Goal: Navigation & Orientation: Go to known website

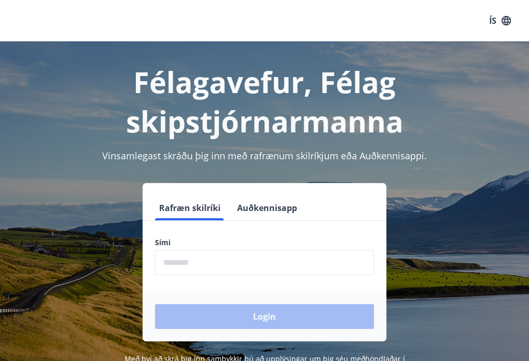
click at [497, 24] on button "ÍS" at bounding box center [499, 20] width 33 height 19
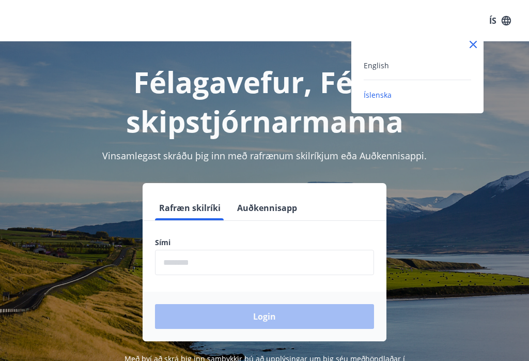
click at [501, 113] on div at bounding box center [264, 180] width 529 height 361
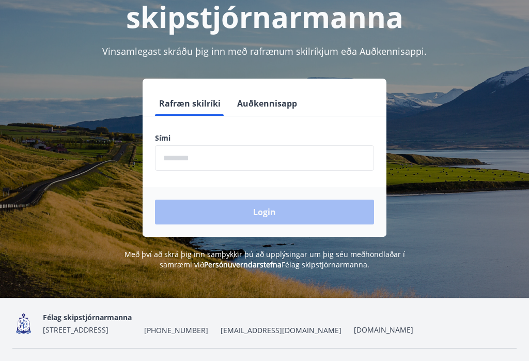
scroll to position [128, 0]
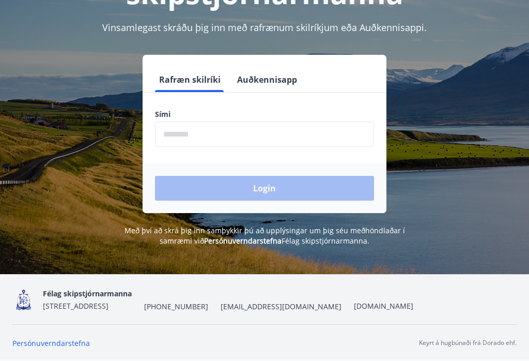
click at [376, 310] on link "[DOMAIN_NAME]" at bounding box center [383, 306] width 59 height 10
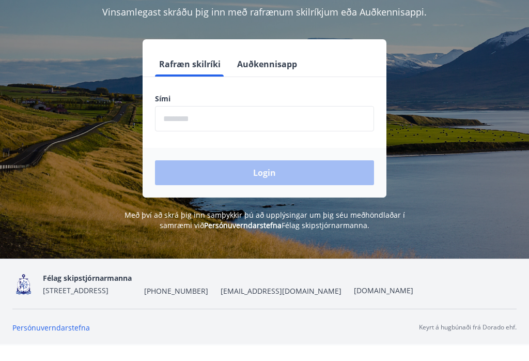
scroll to position [144, 0]
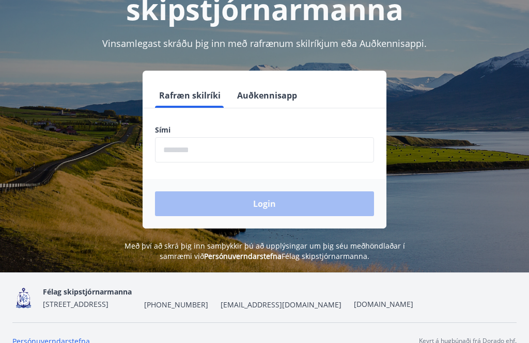
scroll to position [128, 0]
